Goal: Information Seeking & Learning: Learn about a topic

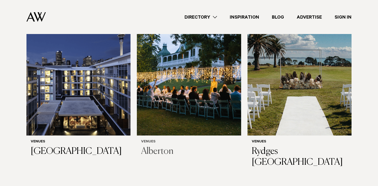
scroll to position [191, 0]
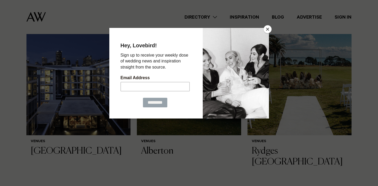
click at [268, 30] on button "Close" at bounding box center [268, 29] width 8 height 8
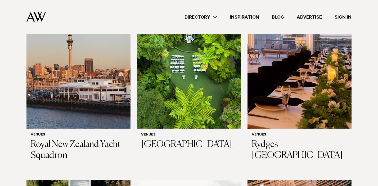
scroll to position [590, 0]
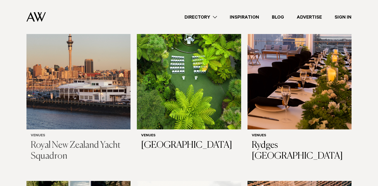
click at [59, 140] on h3 "Royal New Zealand Yacht Squadron" at bounding box center [79, 151] width 96 height 22
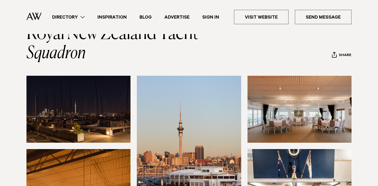
scroll to position [13, 0]
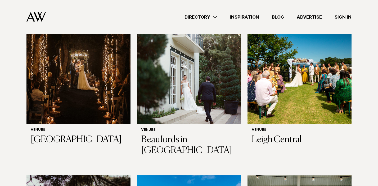
scroll to position [1329, 0]
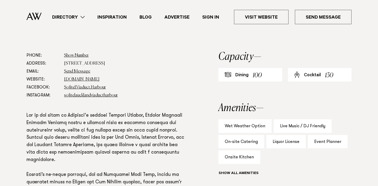
scroll to position [280, 0]
